Goal: Task Accomplishment & Management: Complete application form

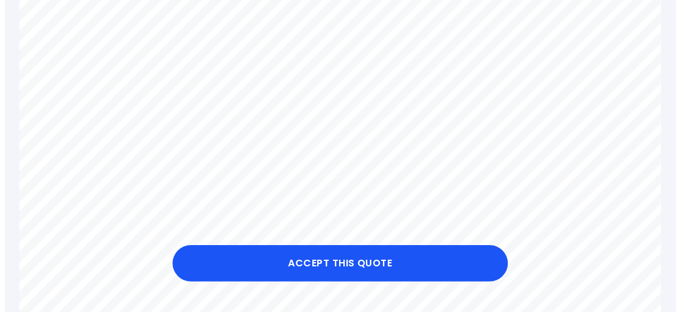
scroll to position [417, 0]
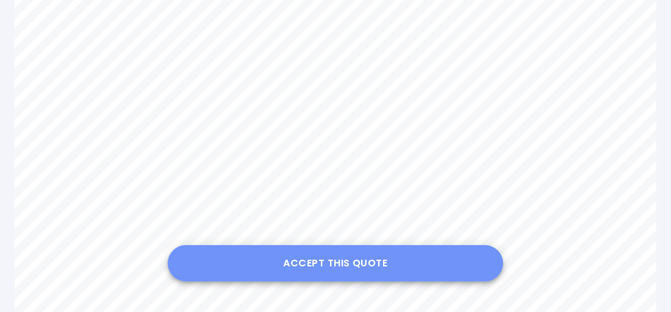
click at [322, 263] on button "Accept this Quote" at bounding box center [336, 263] width 336 height 37
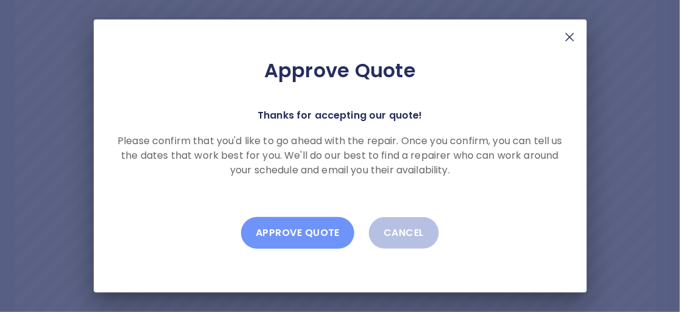
click at [298, 235] on button "Approve Quote" at bounding box center [297, 233] width 113 height 32
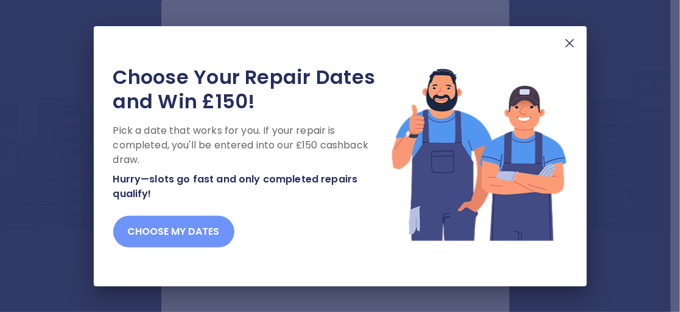
click at [163, 229] on button "Choose my dates" at bounding box center [173, 232] width 121 height 32
click at [177, 231] on button "Choose my dates" at bounding box center [173, 232] width 121 height 32
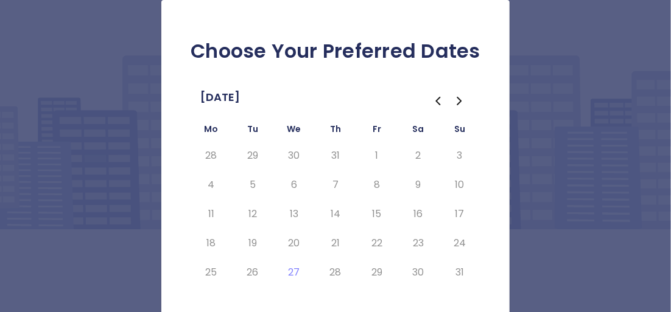
click at [455, 102] on icon "Go to the Next Month" at bounding box center [460, 101] width 15 height 15
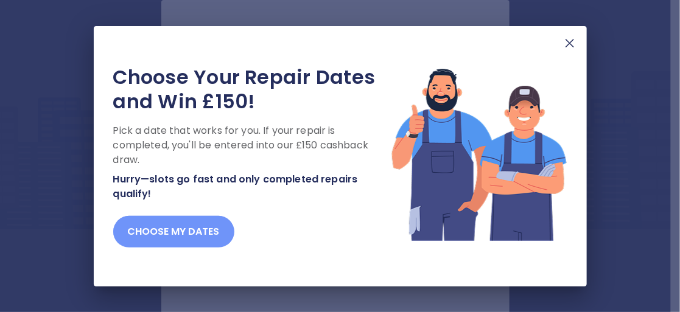
click at [181, 224] on button "Choose my dates" at bounding box center [173, 232] width 121 height 32
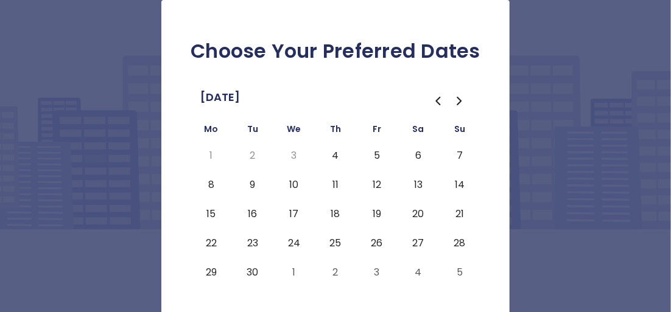
click at [211, 184] on button "8" at bounding box center [211, 184] width 22 height 19
click at [252, 184] on button "9" at bounding box center [253, 184] width 22 height 19
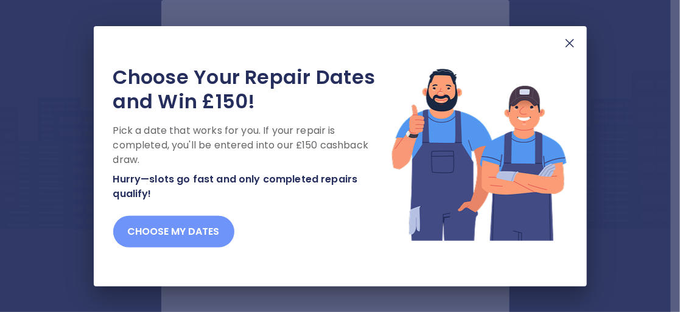
click at [183, 228] on button "Choose my dates" at bounding box center [173, 232] width 121 height 32
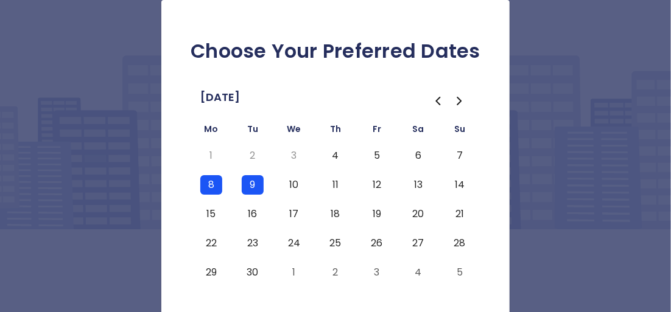
click at [251, 213] on button "16" at bounding box center [253, 214] width 22 height 19
click at [377, 215] on button "19" at bounding box center [377, 214] width 22 height 19
click at [418, 183] on button "13" at bounding box center [418, 184] width 22 height 19
click at [418, 157] on button "6" at bounding box center [418, 155] width 22 height 19
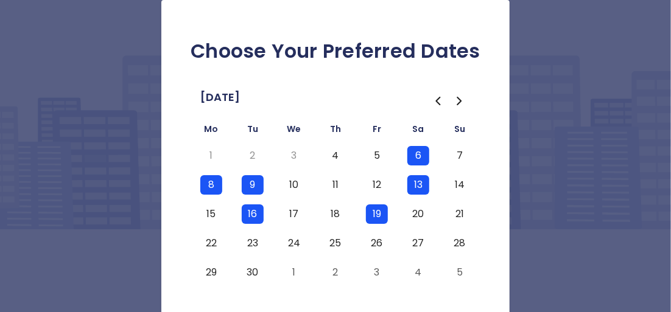
click at [419, 214] on button "20" at bounding box center [418, 214] width 22 height 19
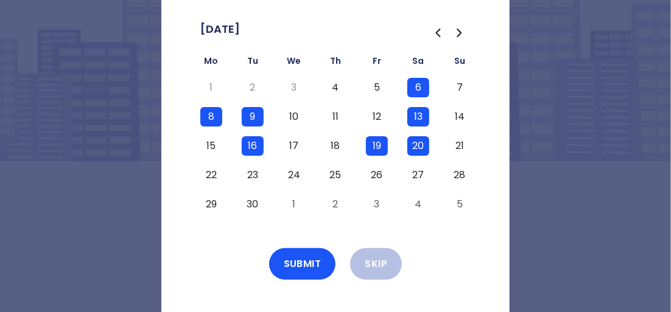
scroll to position [76, 0]
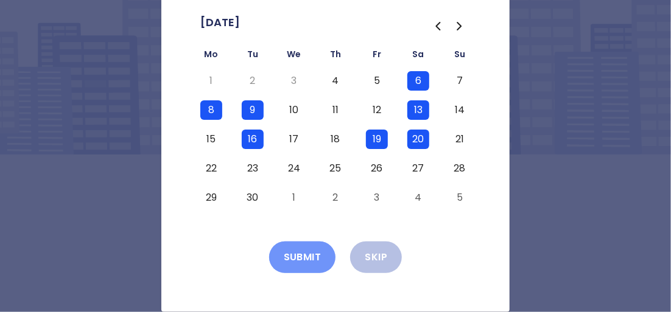
click at [297, 255] on button "Submit" at bounding box center [302, 258] width 67 height 32
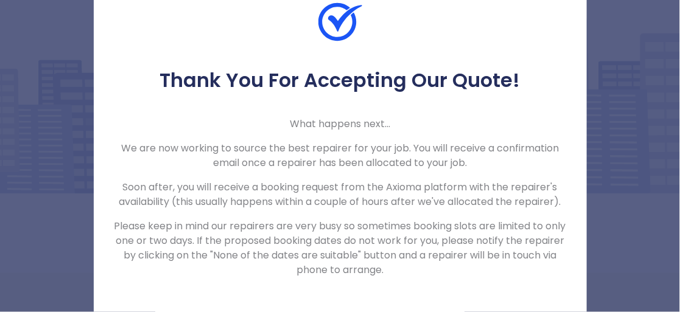
scroll to position [43, 0]
